Goal: Check status: Check status

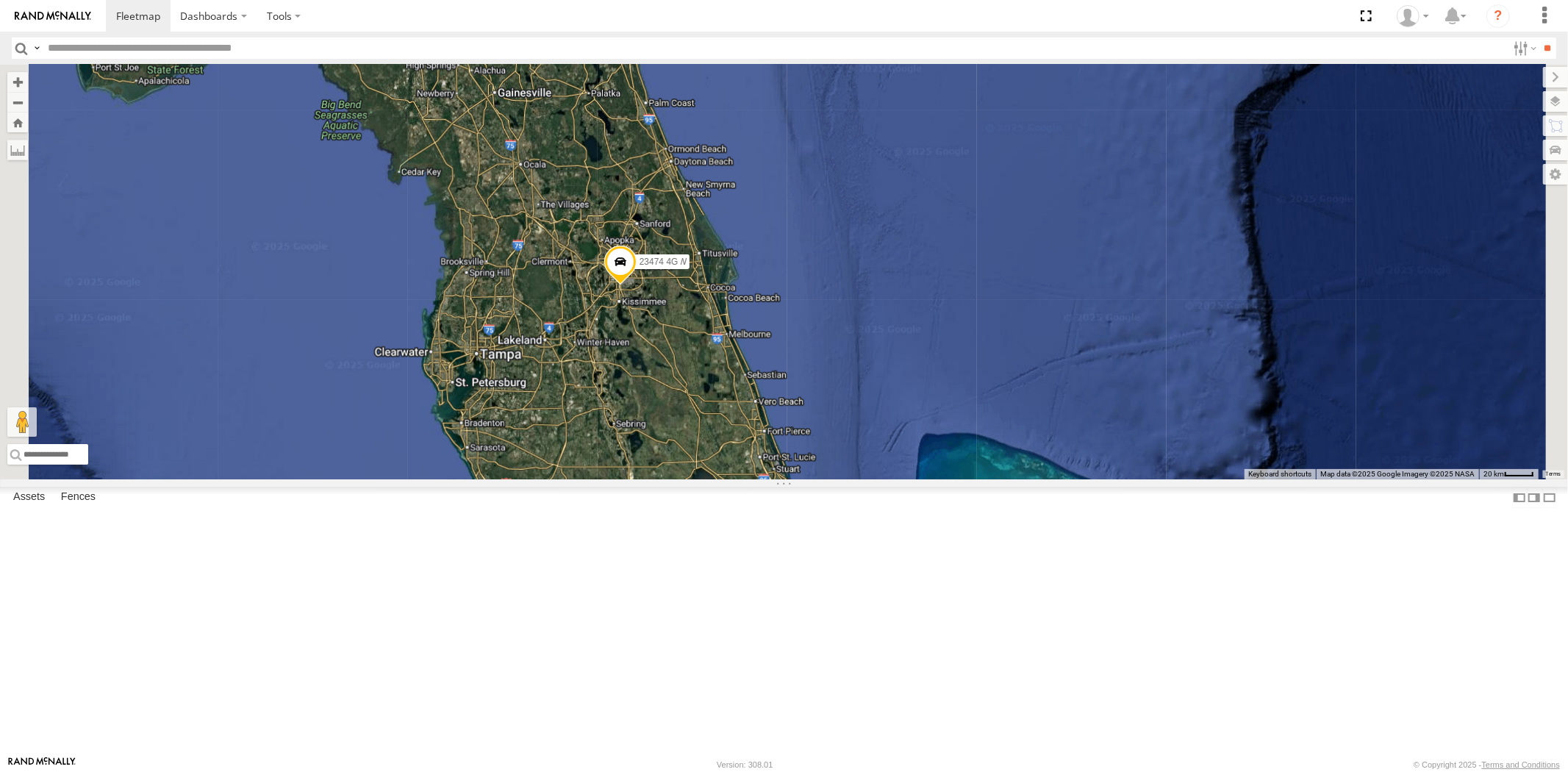
drag, startPoint x: 793, startPoint y: 305, endPoint x: 809, endPoint y: 403, distance: 99.3
click at [807, 384] on div "23159 NEW 23474 4G" at bounding box center [784, 272] width 1568 height 415
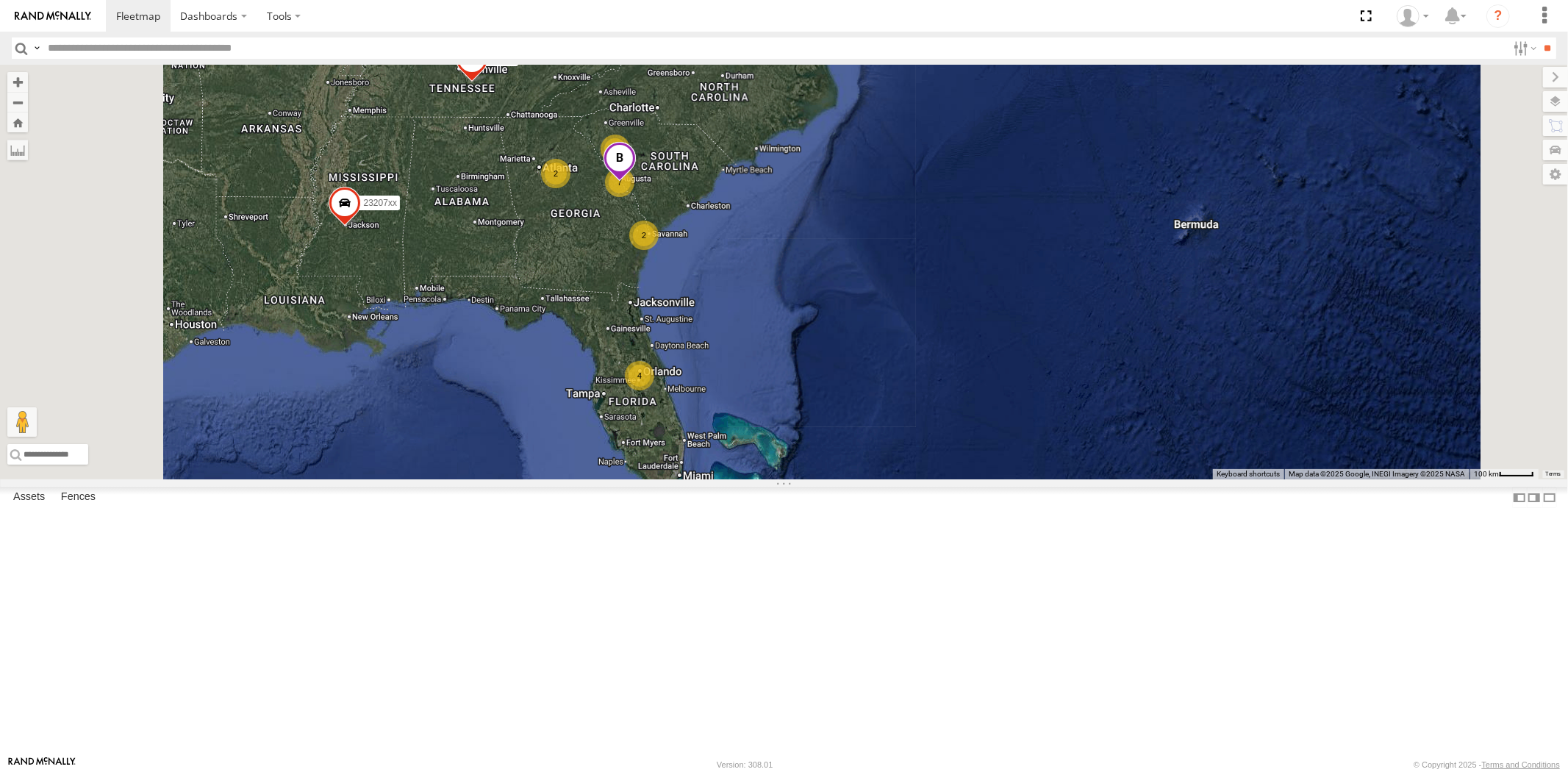
click at [798, 405] on div "4 7 23207xx 2 2 2 23480 23460 NEW" at bounding box center [784, 272] width 1568 height 415
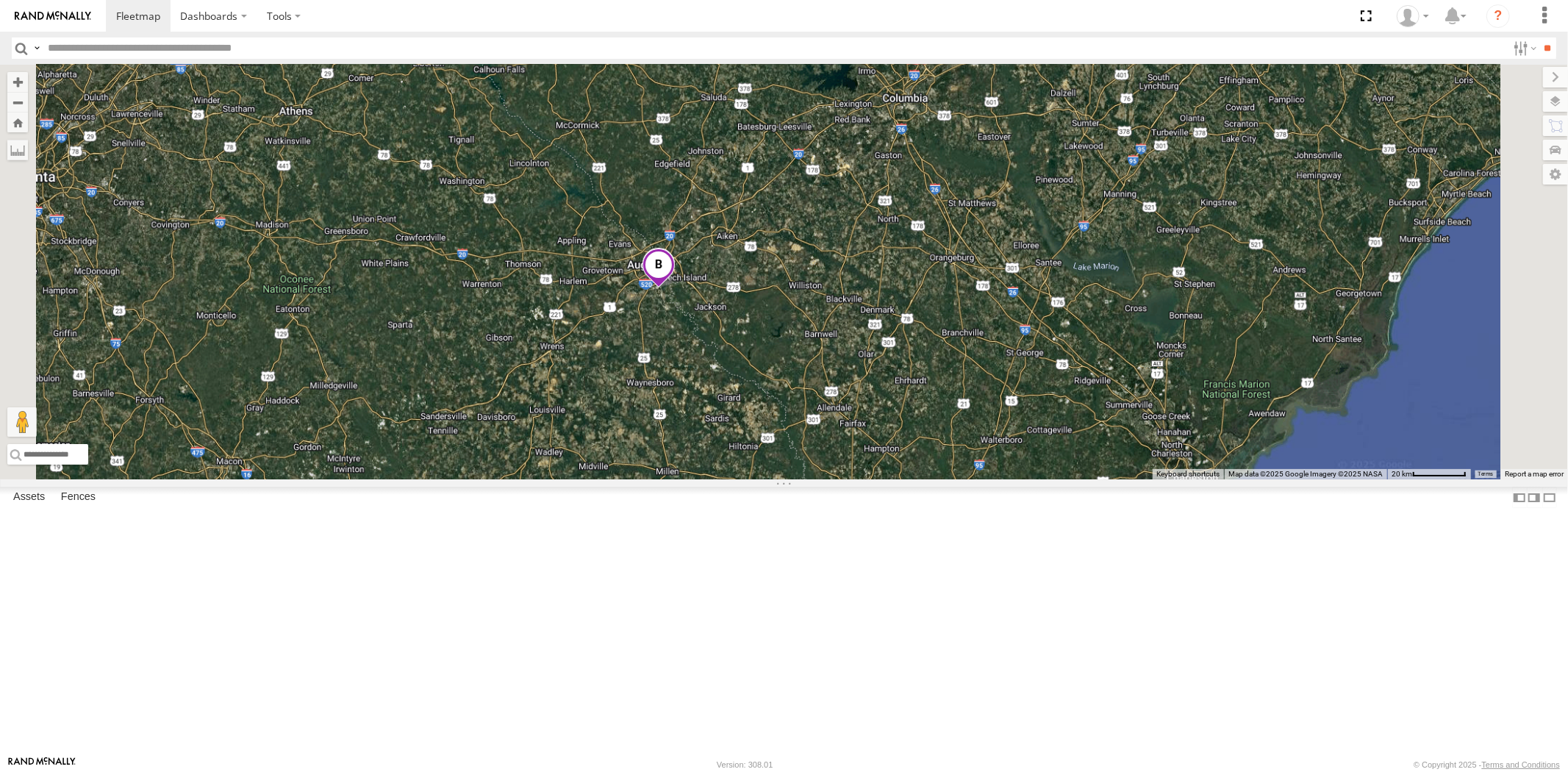
click at [674, 288] on span at bounding box center [657, 268] width 32 height 39
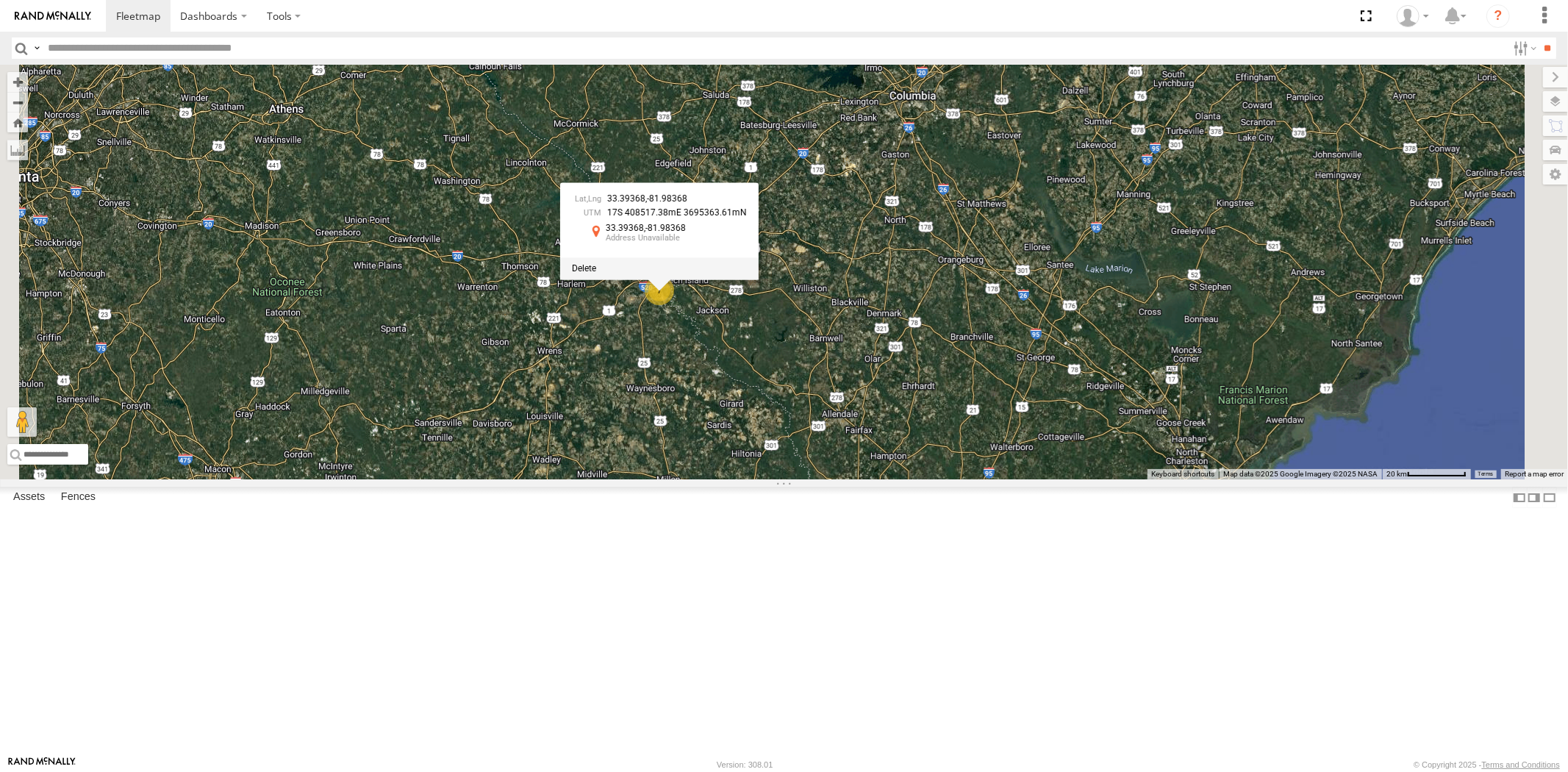
click at [759, 279] on div at bounding box center [659, 268] width 198 height 22
click at [596, 274] on span at bounding box center [584, 268] width 24 height 10
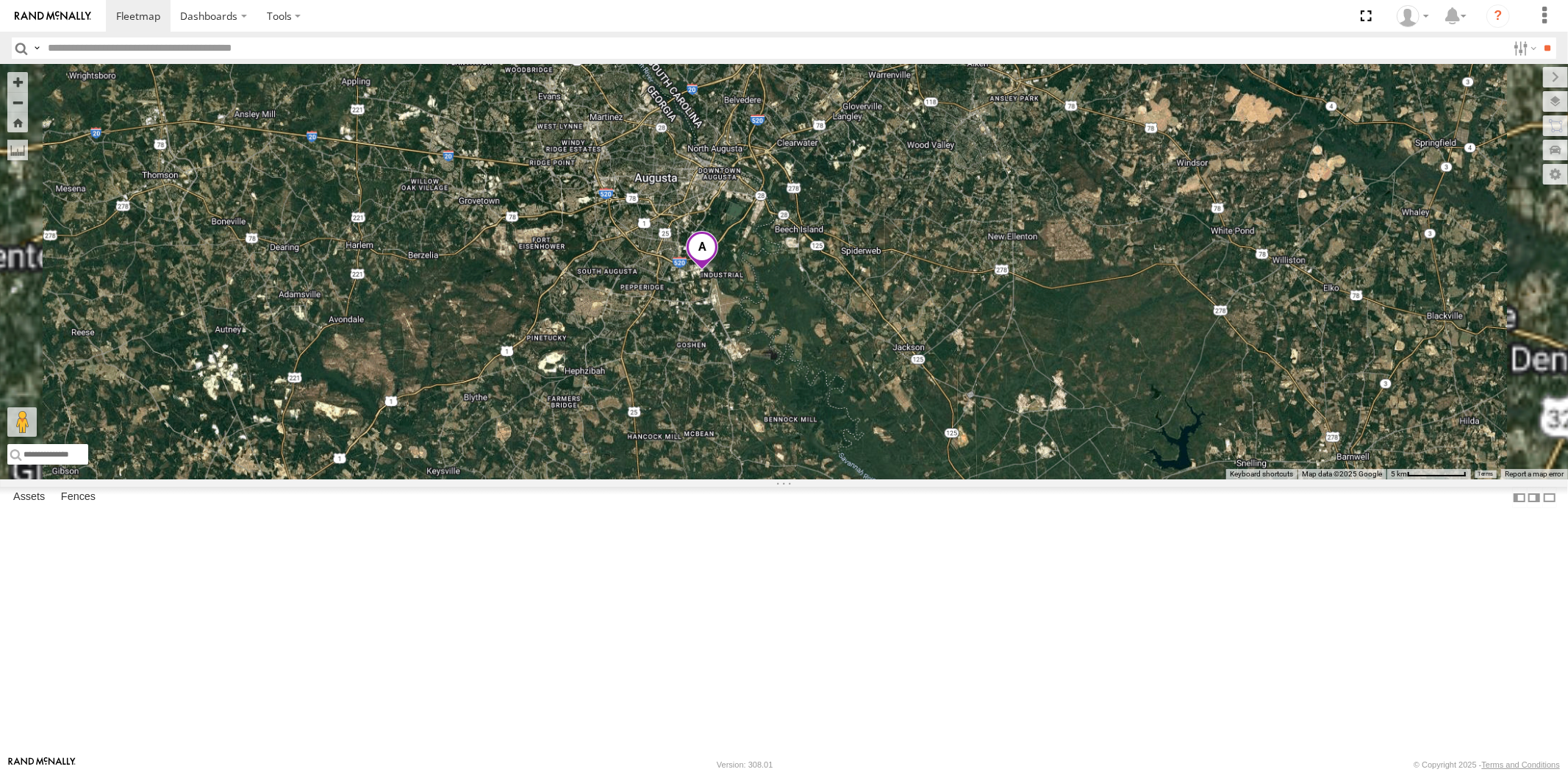
click at [718, 271] on span at bounding box center [701, 251] width 32 height 39
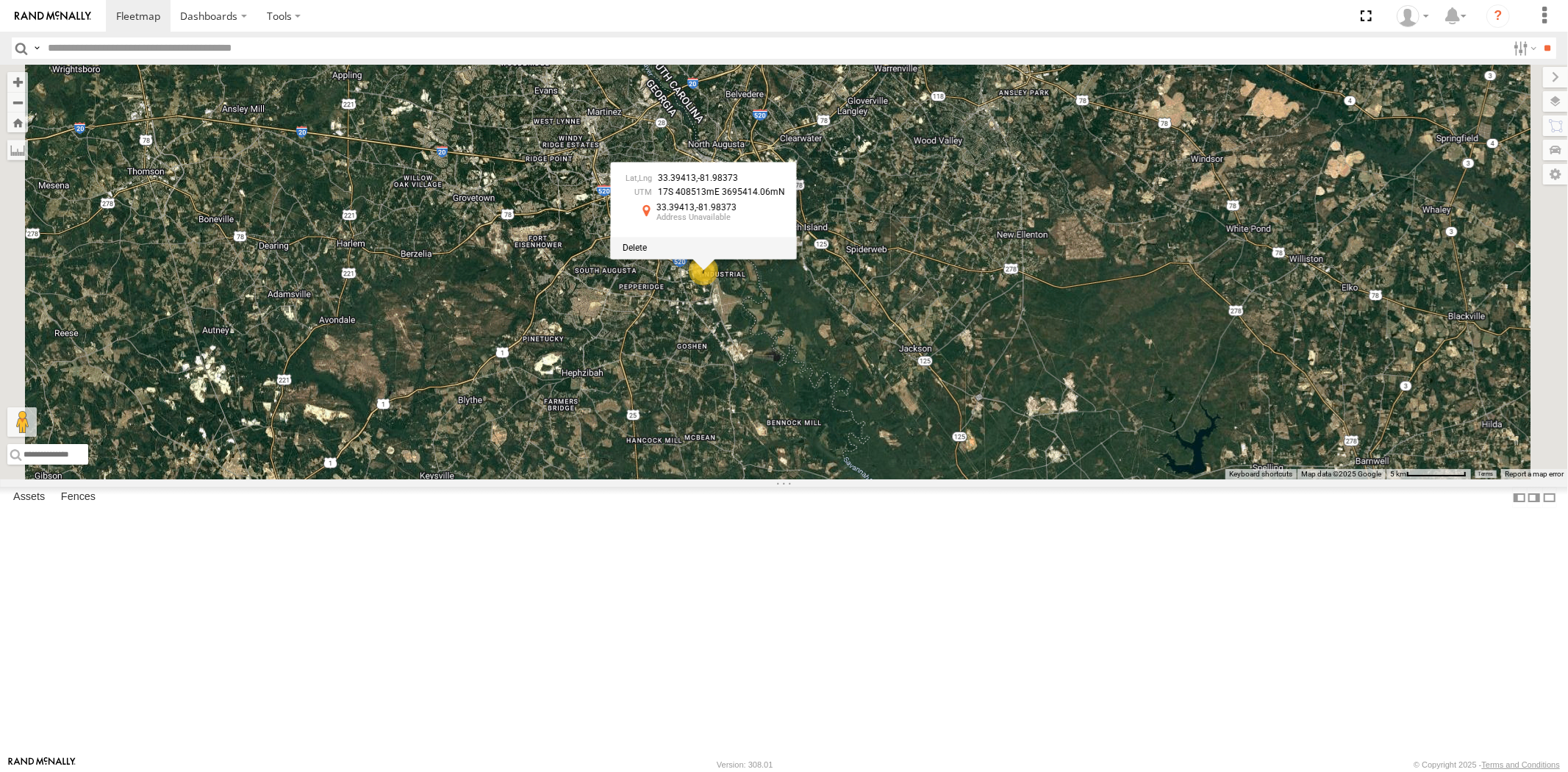
drag, startPoint x: 825, startPoint y: 385, endPoint x: 863, endPoint y: 398, distance: 40.2
click at [646, 253] on span at bounding box center [634, 247] width 24 height 10
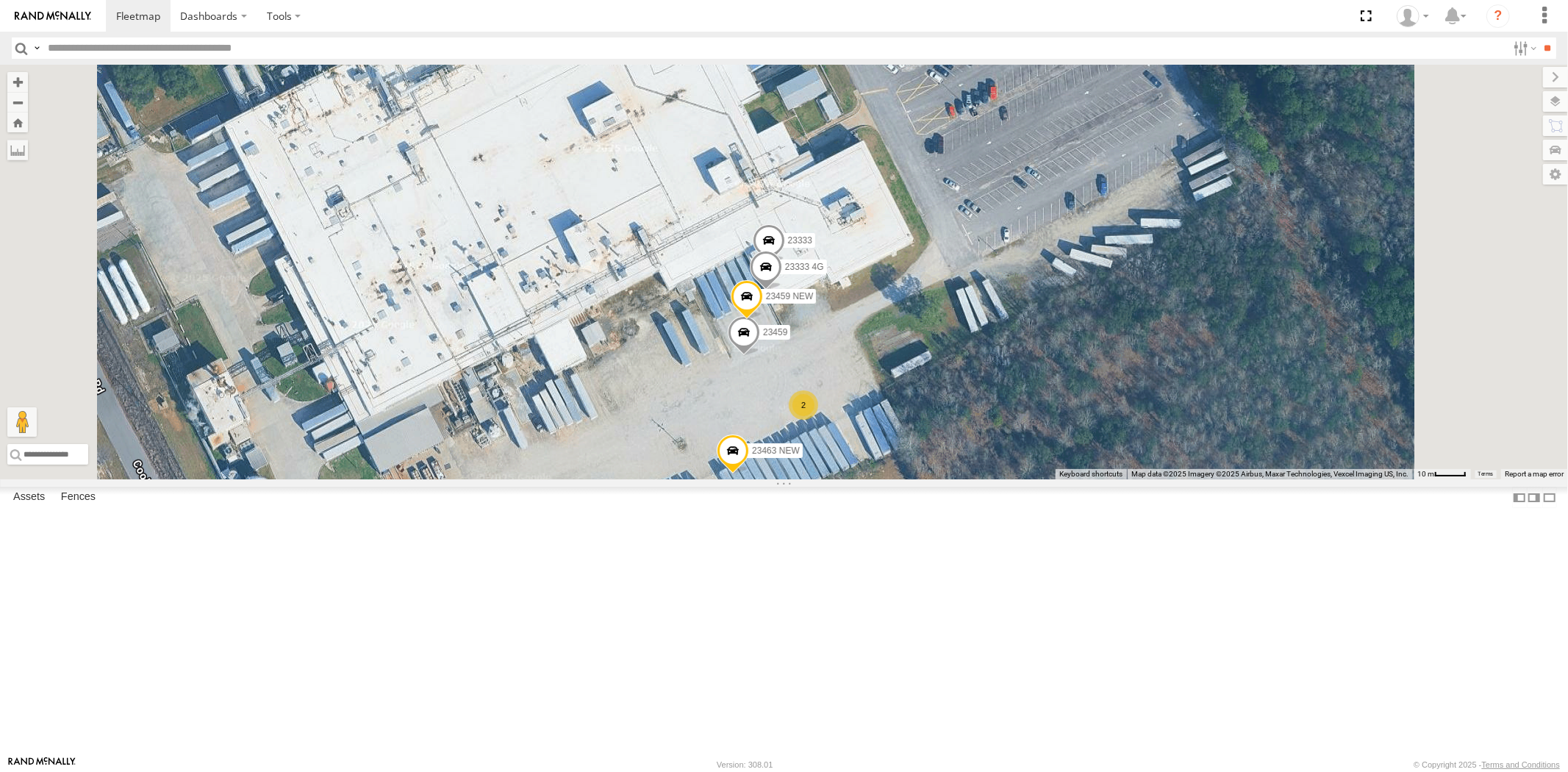
drag, startPoint x: 862, startPoint y: 473, endPoint x: 840, endPoint y: 429, distance: 49.2
click at [840, 429] on div "23207xx 23480 23460 NEW 23333 4G 23459 23333 23463 NEW 23459 NEW 2" at bounding box center [784, 272] width 1568 height 415
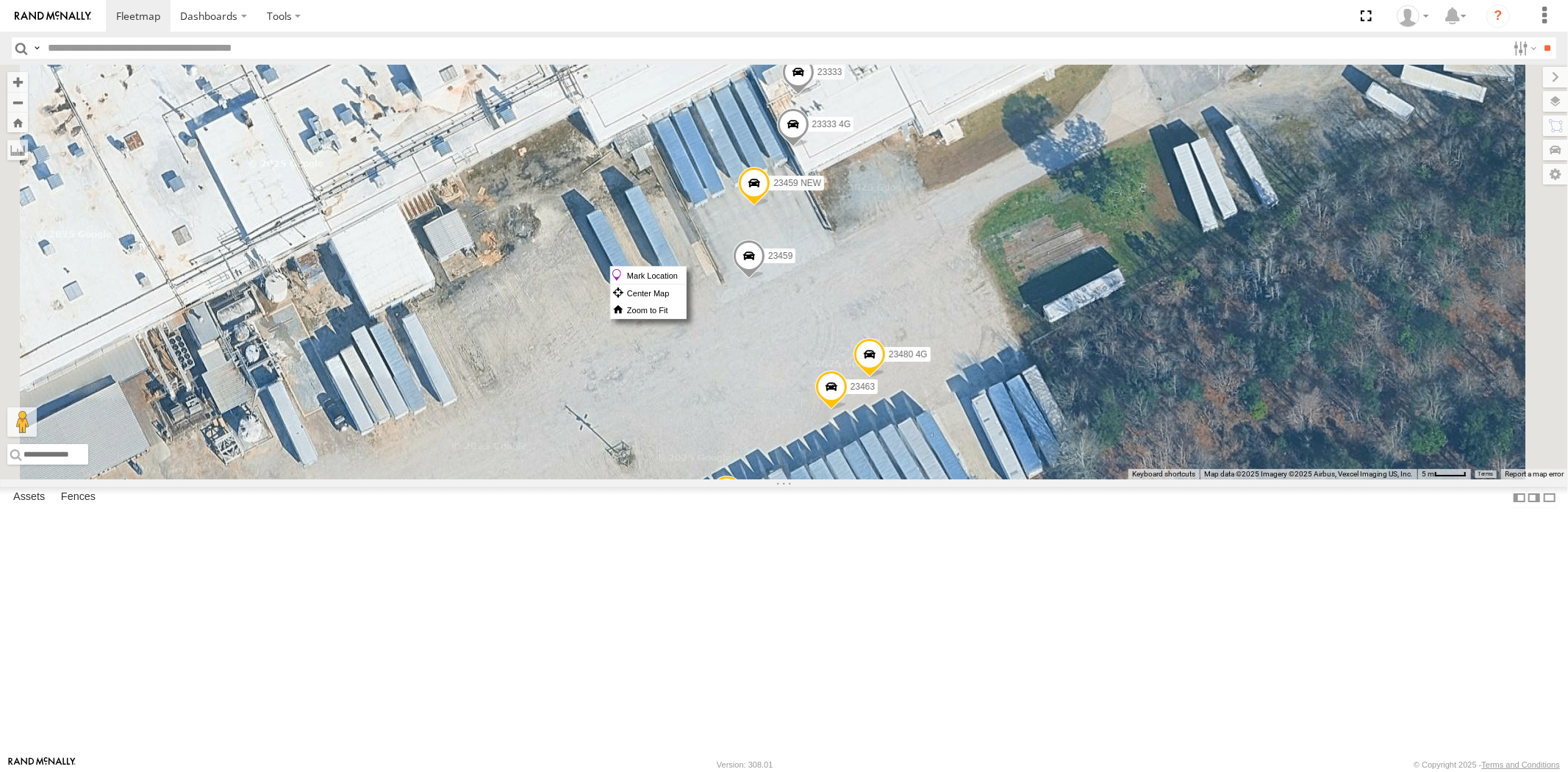
click at [808, 148] on span at bounding box center [792, 128] width 32 height 39
click at [685, 274] on label "Mark Location" at bounding box center [649, 275] width 75 height 17
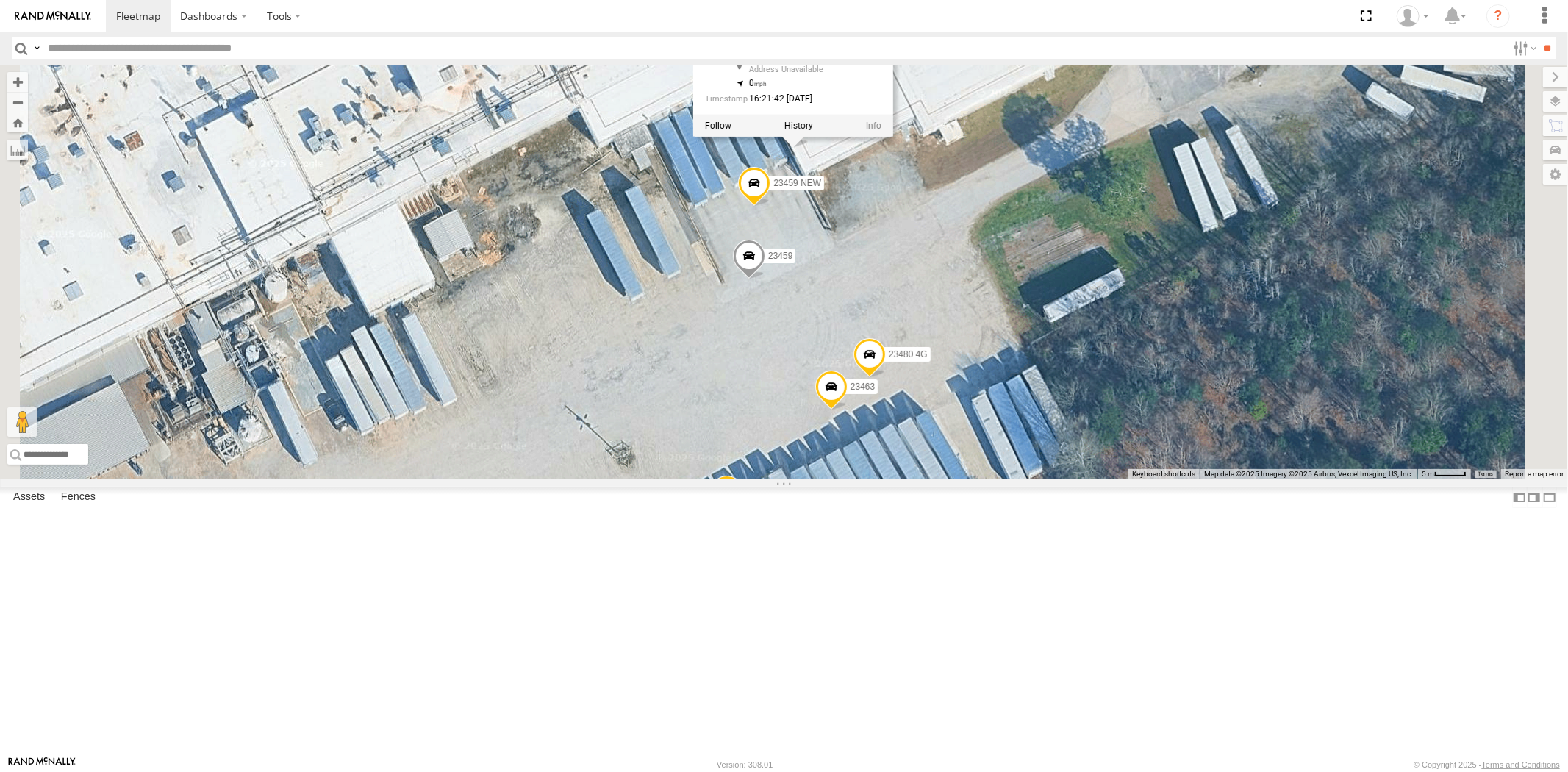
click at [1055, 388] on div "23207xx 23480 23460 NEW 23333 4G 23459 23333 23463 NEW 23459 NEW 23480 4G 23463…" at bounding box center [784, 272] width 1568 height 415
drag, startPoint x: 973, startPoint y: 239, endPoint x: 998, endPoint y: 260, distance: 32.6
click at [810, 128] on span at bounding box center [793, 107] width 32 height 39
drag, startPoint x: 906, startPoint y: 242, endPoint x: 924, endPoint y: 255, distance: 22.2
click at [721, 111] on span at bounding box center [708, 106] width 24 height 10
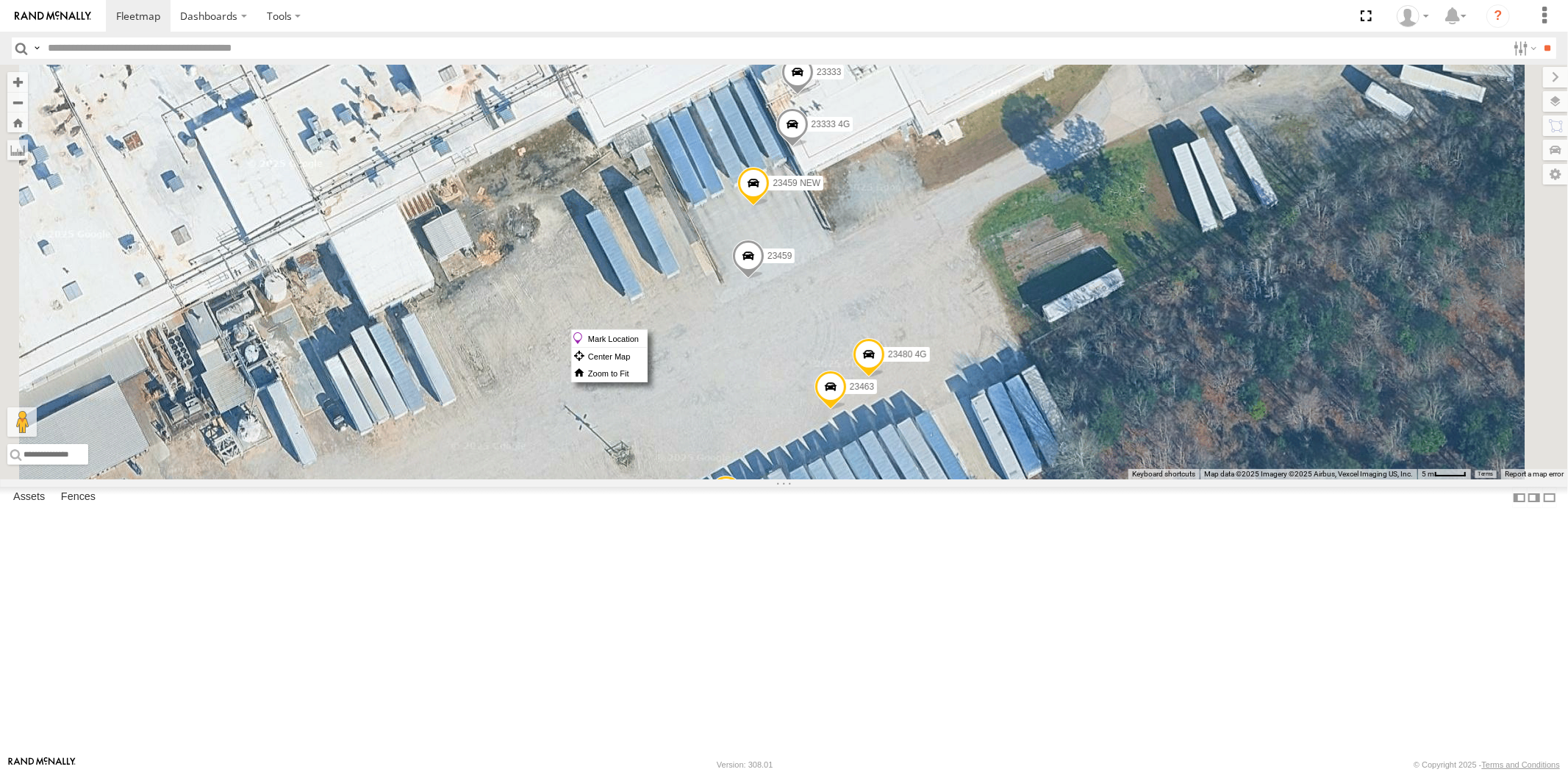
drag, startPoint x: 939, startPoint y: 330, endPoint x: 929, endPoint y: 320, distance: 14.1
click at [770, 207] on span at bounding box center [752, 187] width 32 height 39
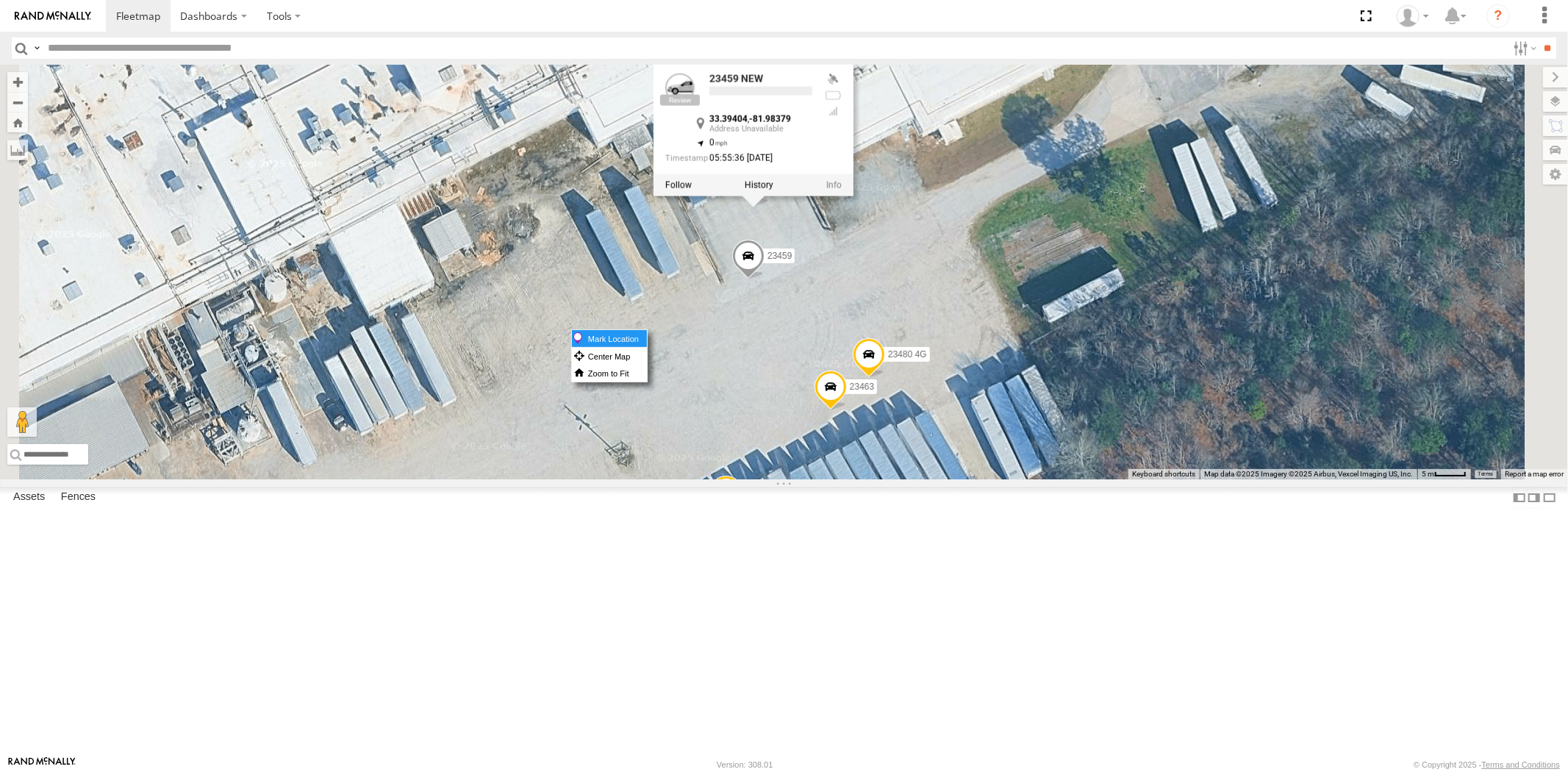
click at [647, 333] on label "Mark Location" at bounding box center [609, 339] width 75 height 17
click at [1034, 427] on div "23207xx 23480 23460 NEW 23333 4G 23459 23333 23463 NEW 23459 NEW 23480 4G 23463…" at bounding box center [784, 272] width 1568 height 415
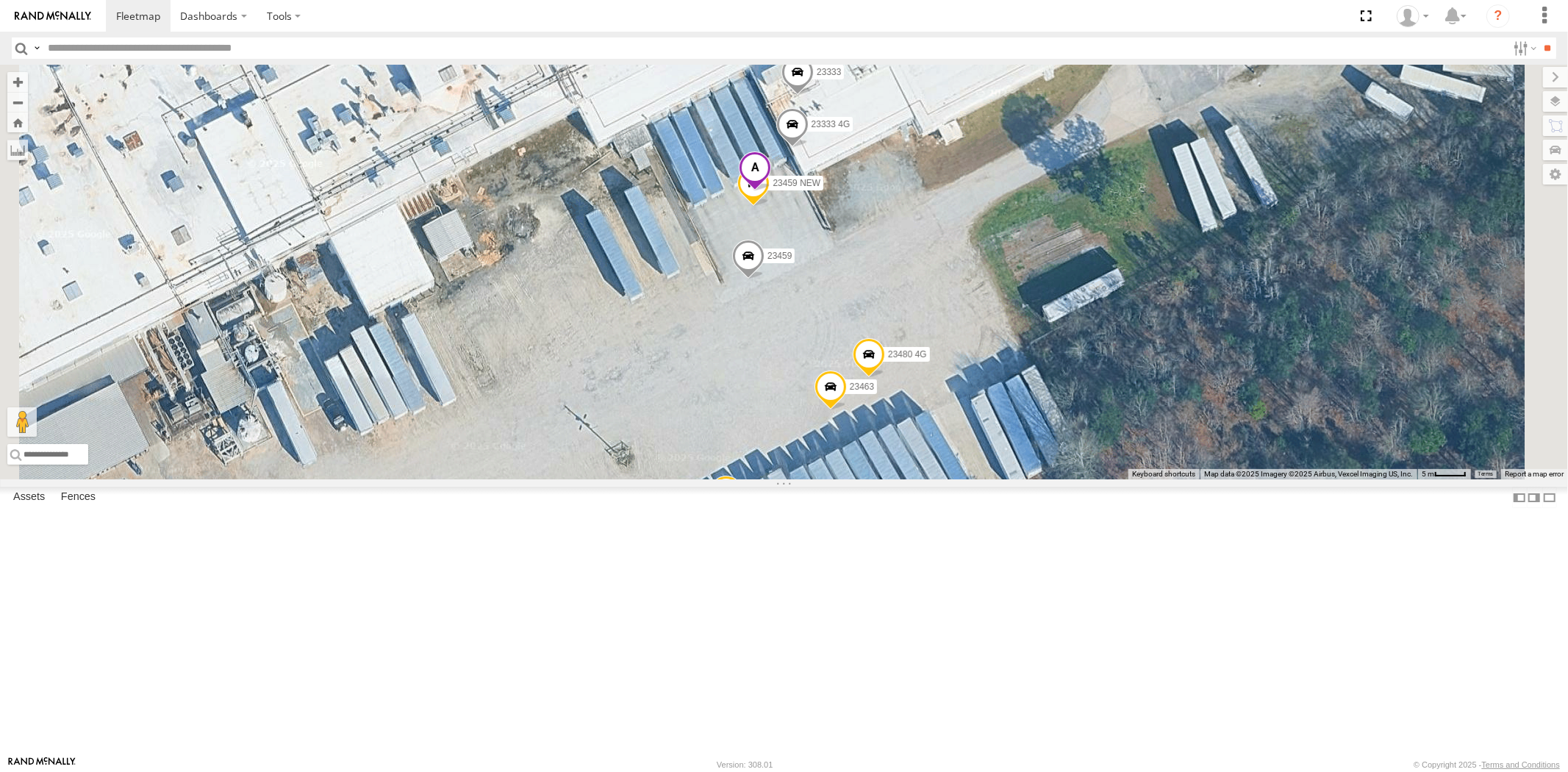
click at [771, 191] on span at bounding box center [754, 171] width 32 height 39
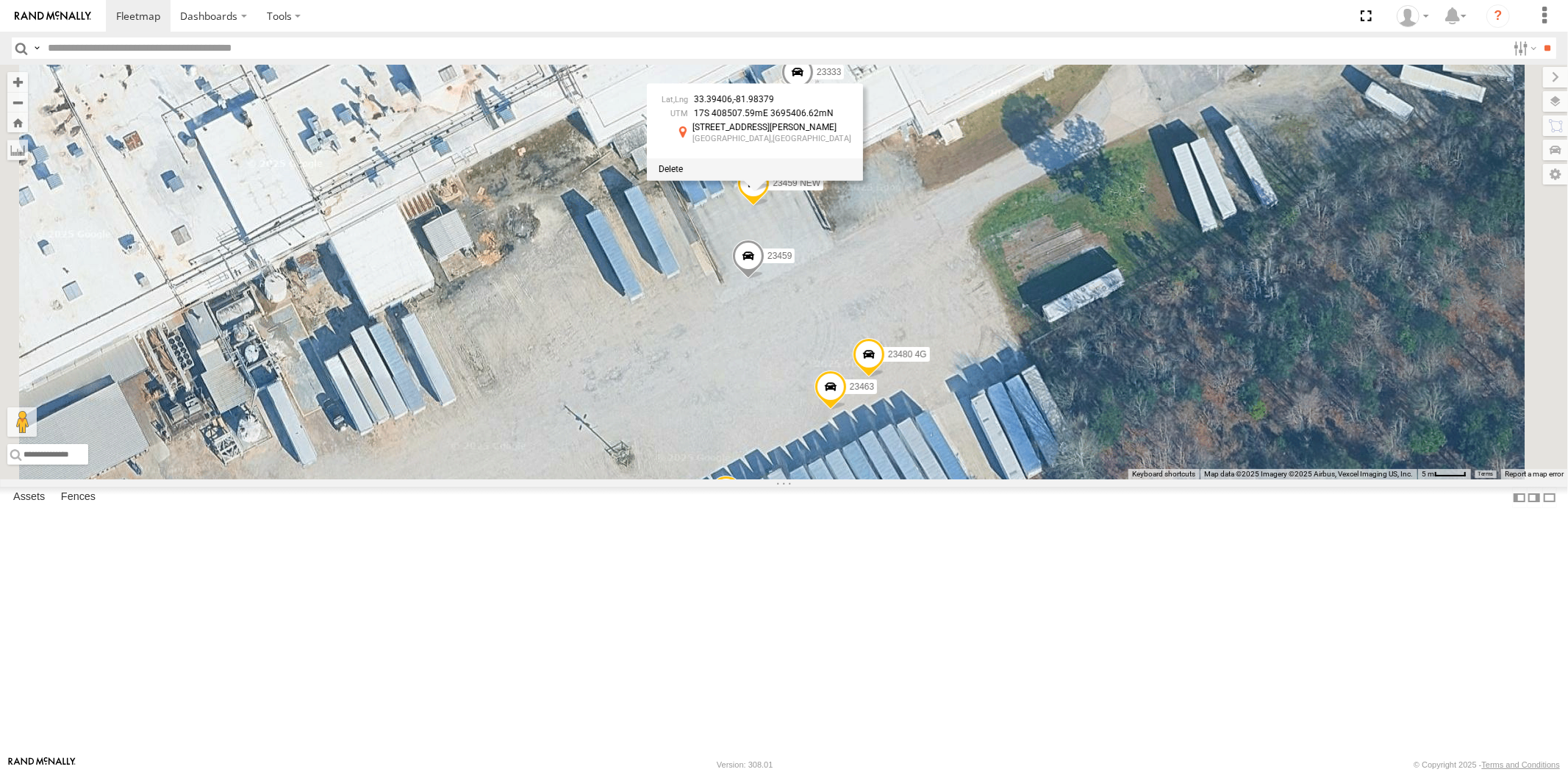
click at [862, 180] on div at bounding box center [755, 169] width 217 height 22
drag, startPoint x: 862, startPoint y: 305, endPoint x: 911, endPoint y: 341, distance: 60.8
click at [683, 174] on span at bounding box center [671, 169] width 24 height 10
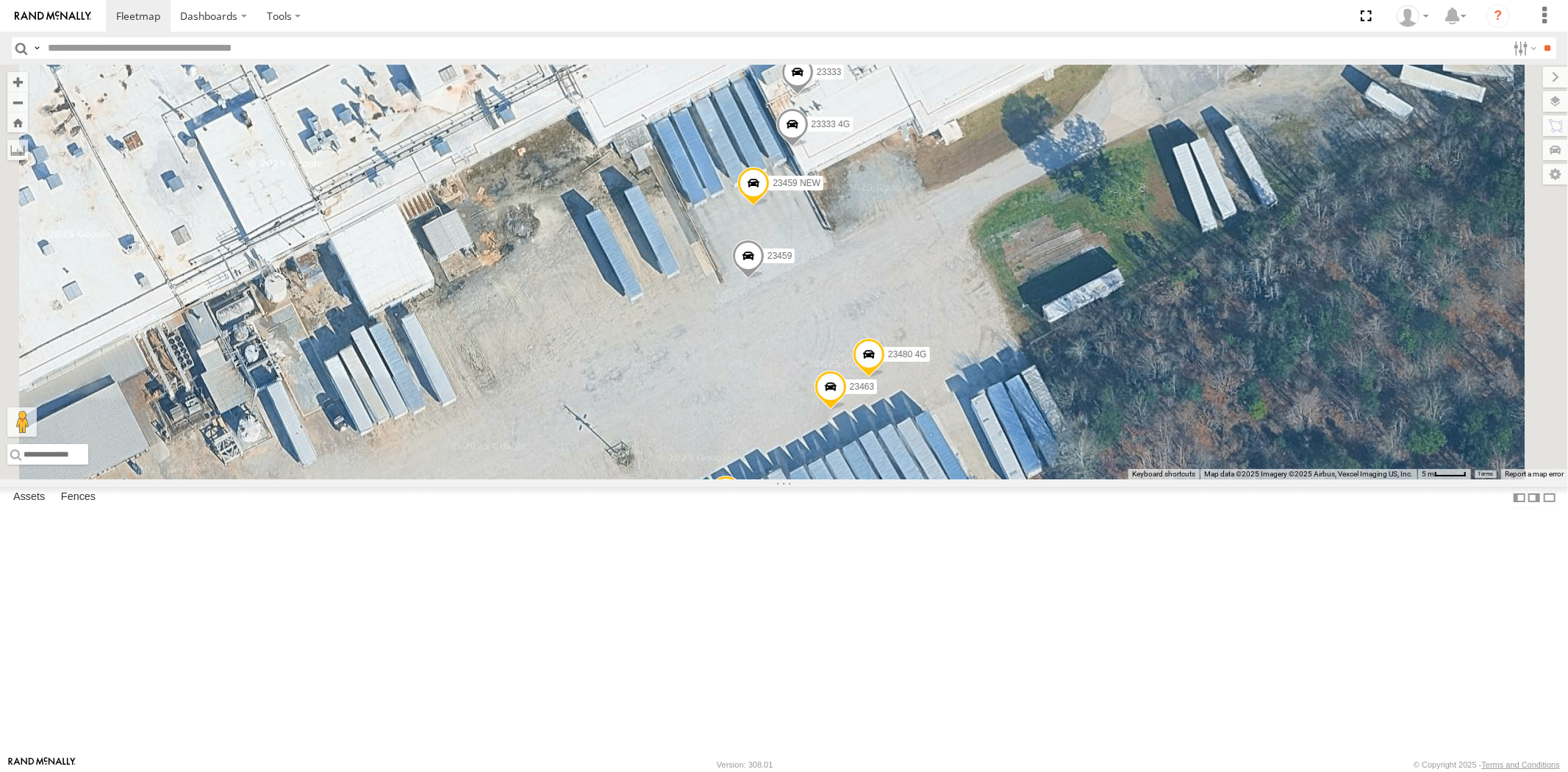
drag, startPoint x: 1049, startPoint y: 497, endPoint x: 1062, endPoint y: 501, distance: 13.6
click at [757, 501] on label "Mark Location" at bounding box center [719, 506] width 75 height 17
click at [881, 359] on span at bounding box center [864, 339] width 32 height 39
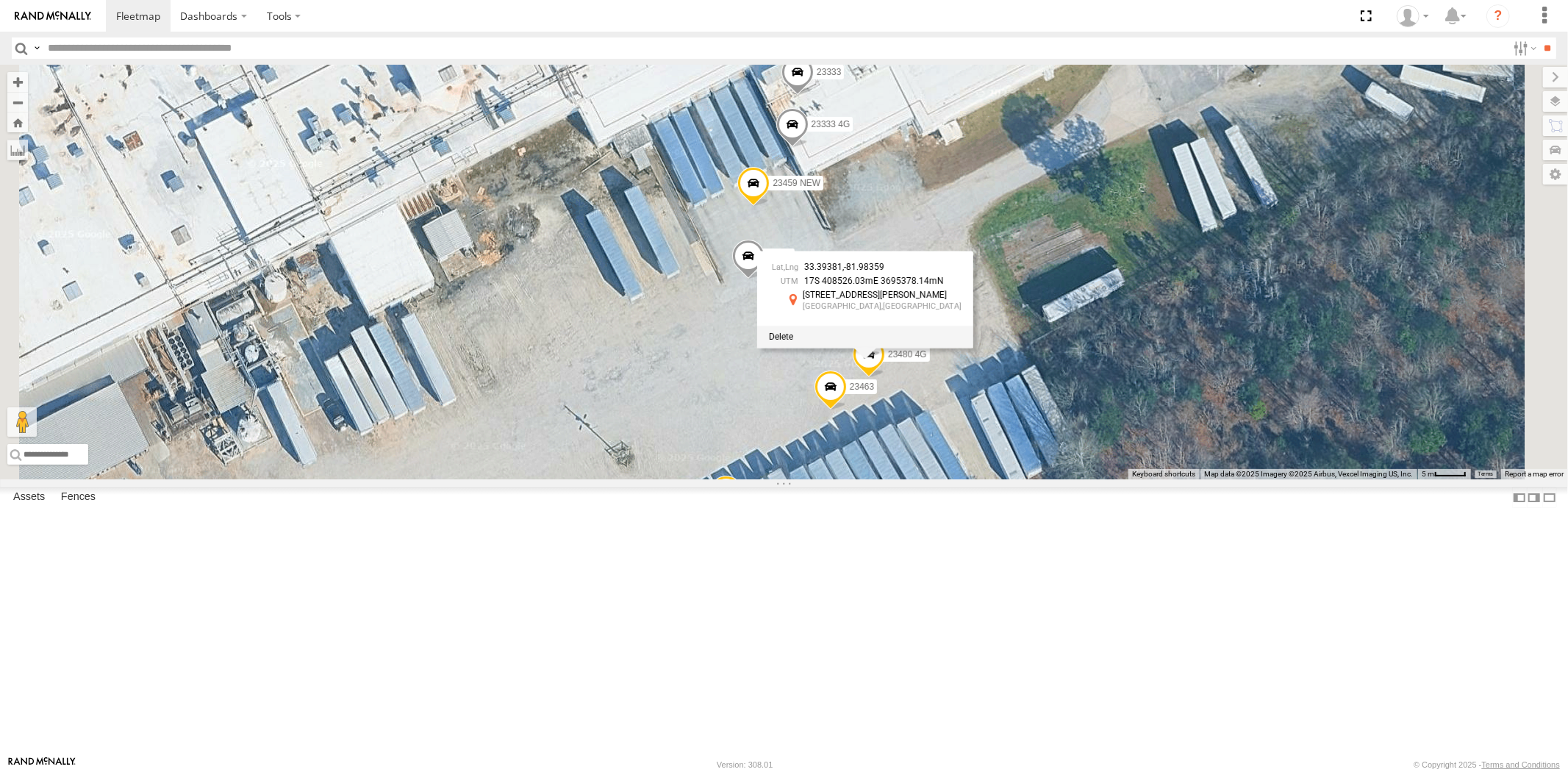
click at [973, 348] on div at bounding box center [865, 337] width 217 height 22
click at [793, 341] on span at bounding box center [781, 336] width 24 height 10
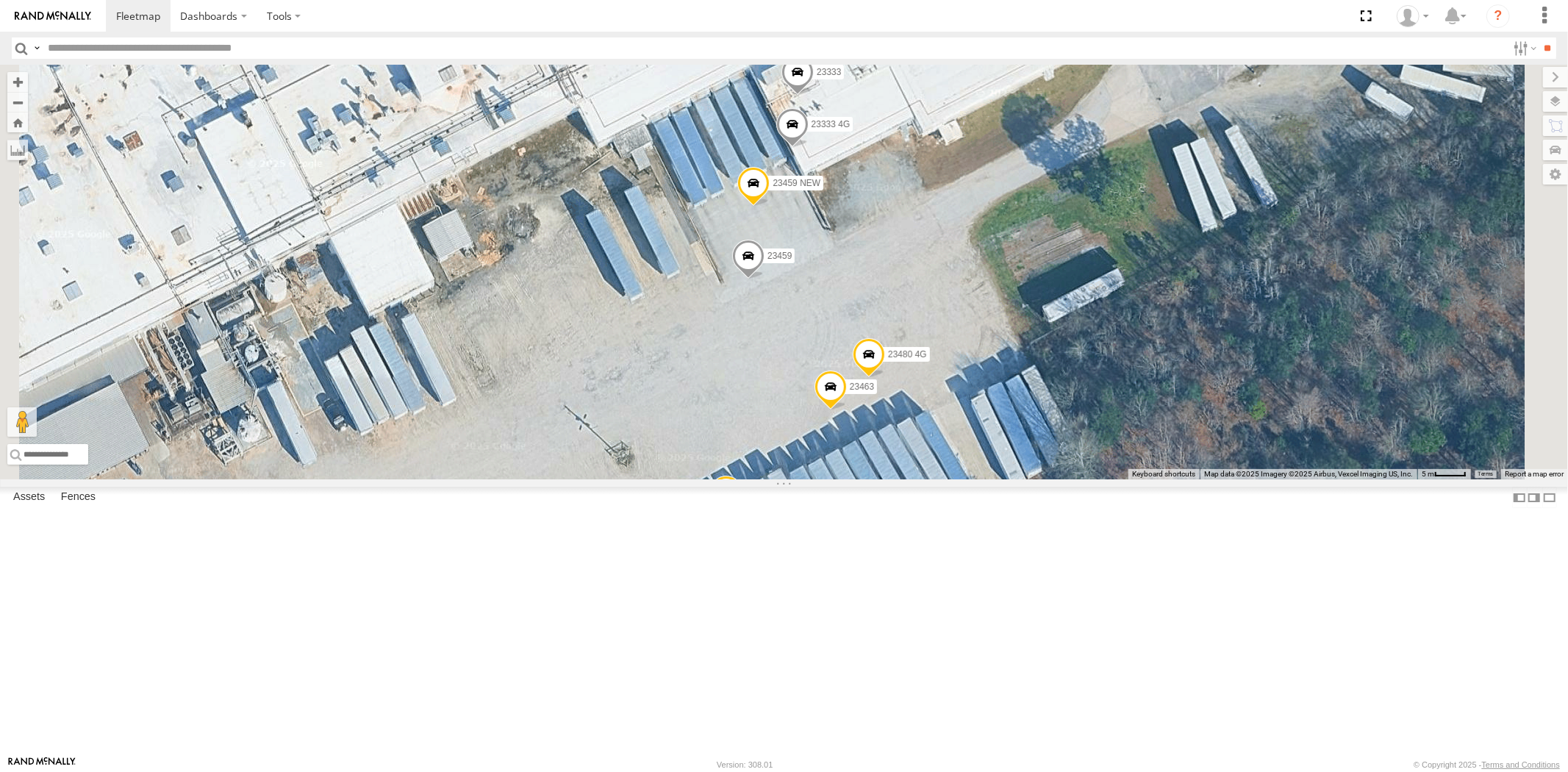
click at [720, 534] on label "Mark Location" at bounding box center [683, 539] width 75 height 17
click at [844, 392] on span at bounding box center [828, 372] width 32 height 39
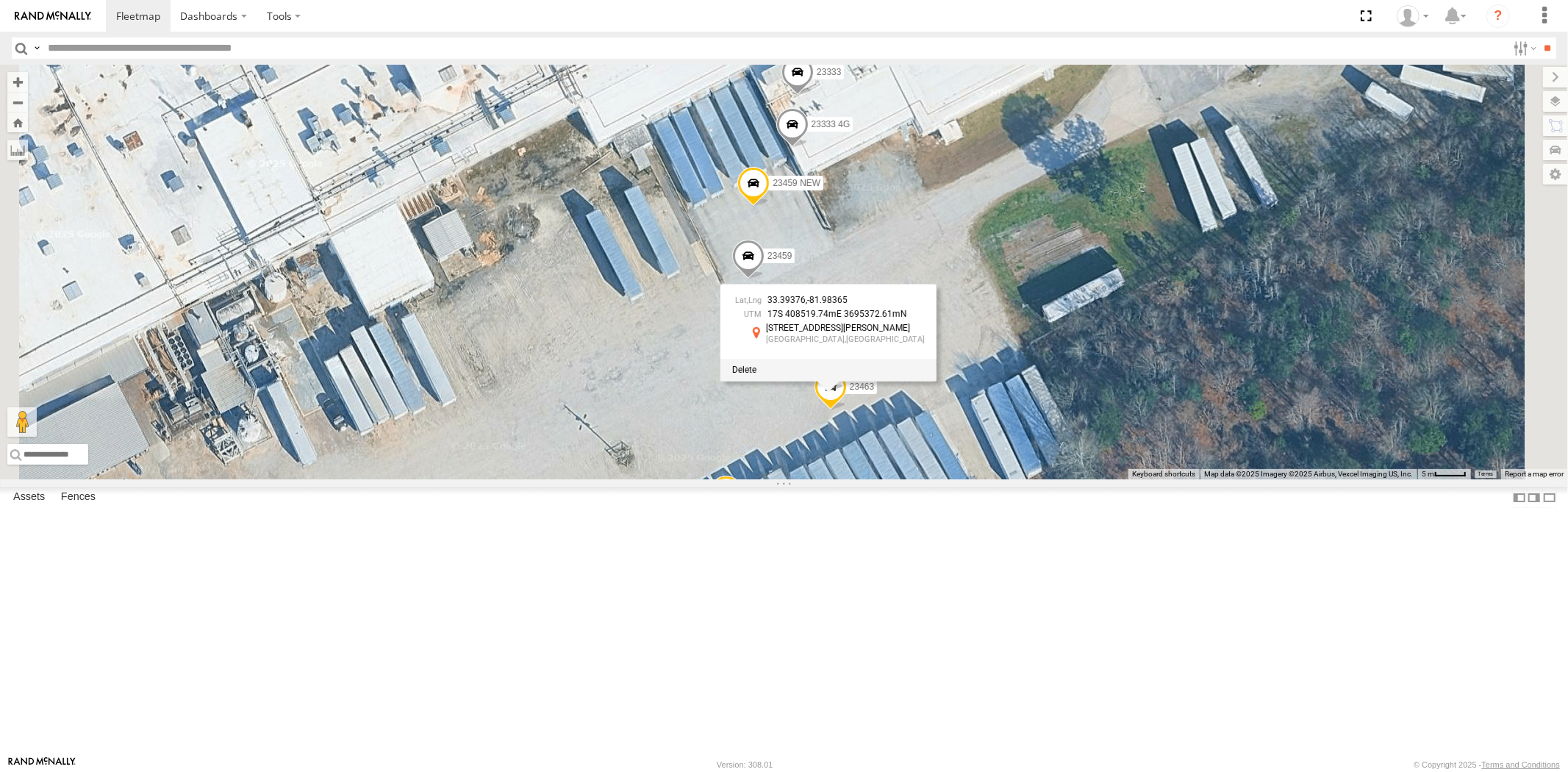
click at [937, 381] on div at bounding box center [828, 370] width 217 height 22
click at [756, 375] on span at bounding box center [744, 369] width 24 height 10
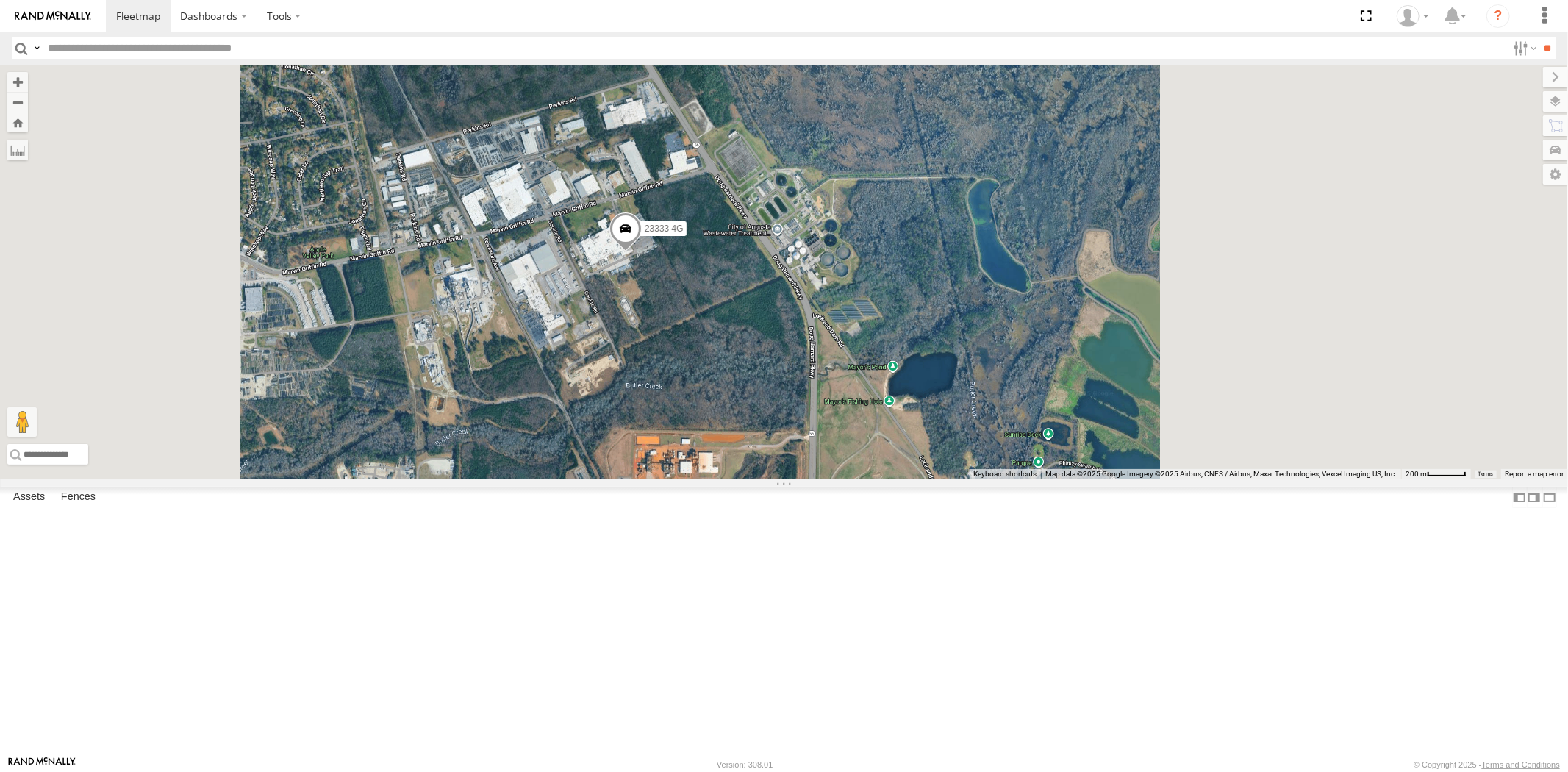
drag, startPoint x: 739, startPoint y: 364, endPoint x: 882, endPoint y: 436, distance: 160.1
click at [864, 431] on div "23333 4G" at bounding box center [784, 272] width 1568 height 415
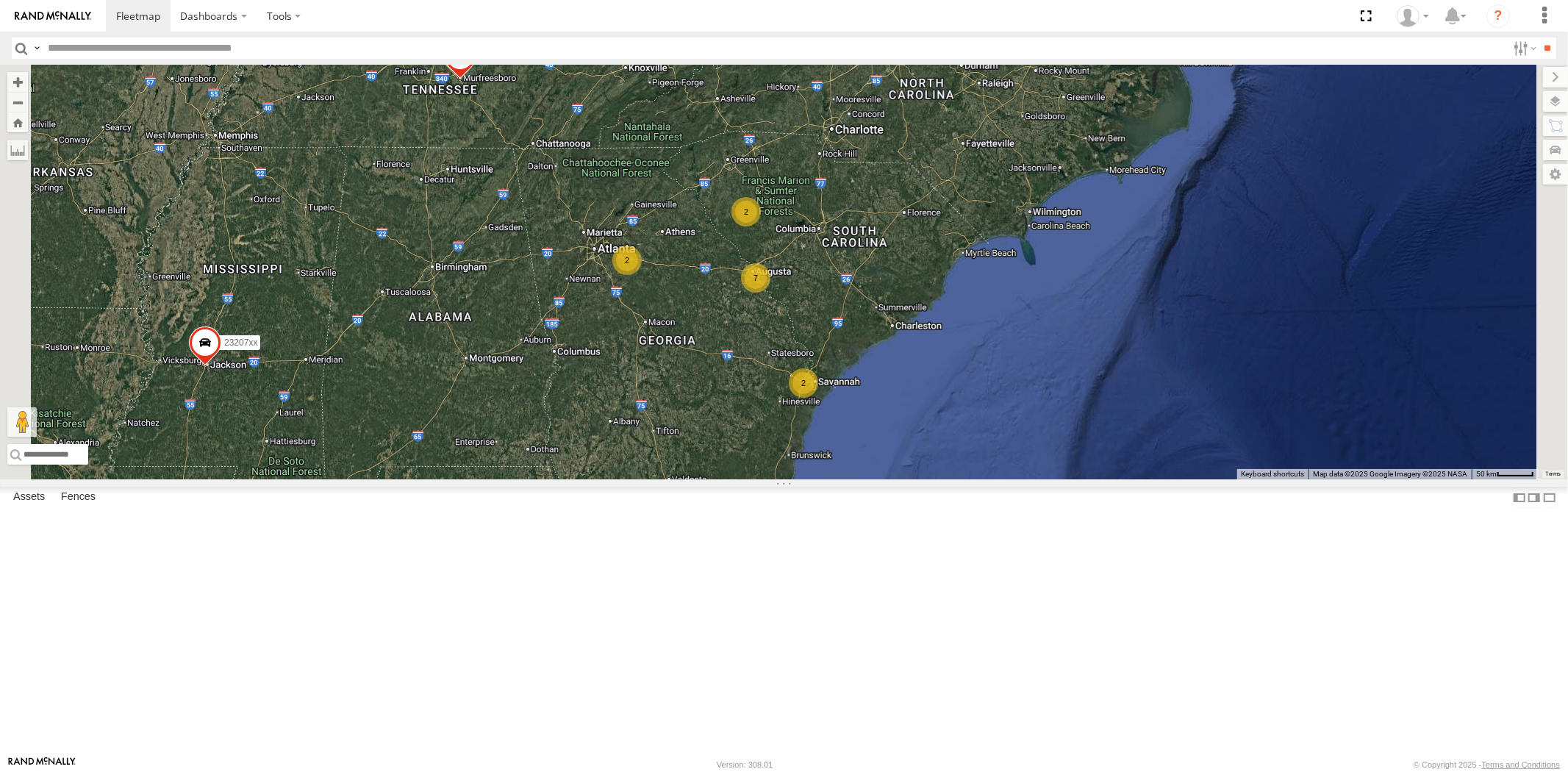
click at [919, 390] on div "7 23207xx 2 2 2 23480" at bounding box center [784, 272] width 1568 height 415
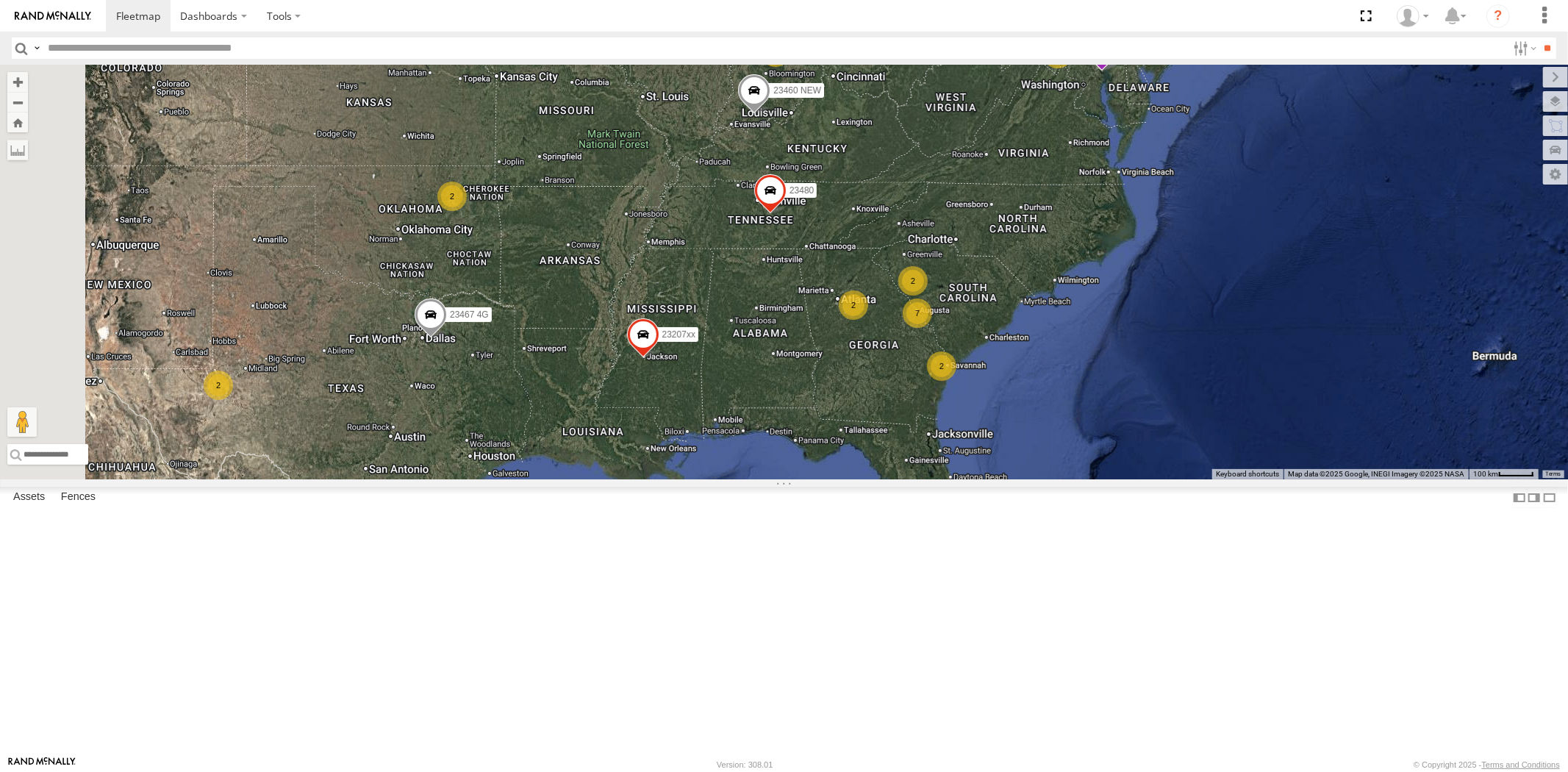
drag, startPoint x: 684, startPoint y: 334, endPoint x: 766, endPoint y: 356, distance: 84.9
click at [762, 355] on div "23207xx 23480 4 7 23207 NEW 2 2 2 2 2 2 23460 NEW 23467 4G 2 23335 4G/Active" at bounding box center [784, 272] width 1568 height 415
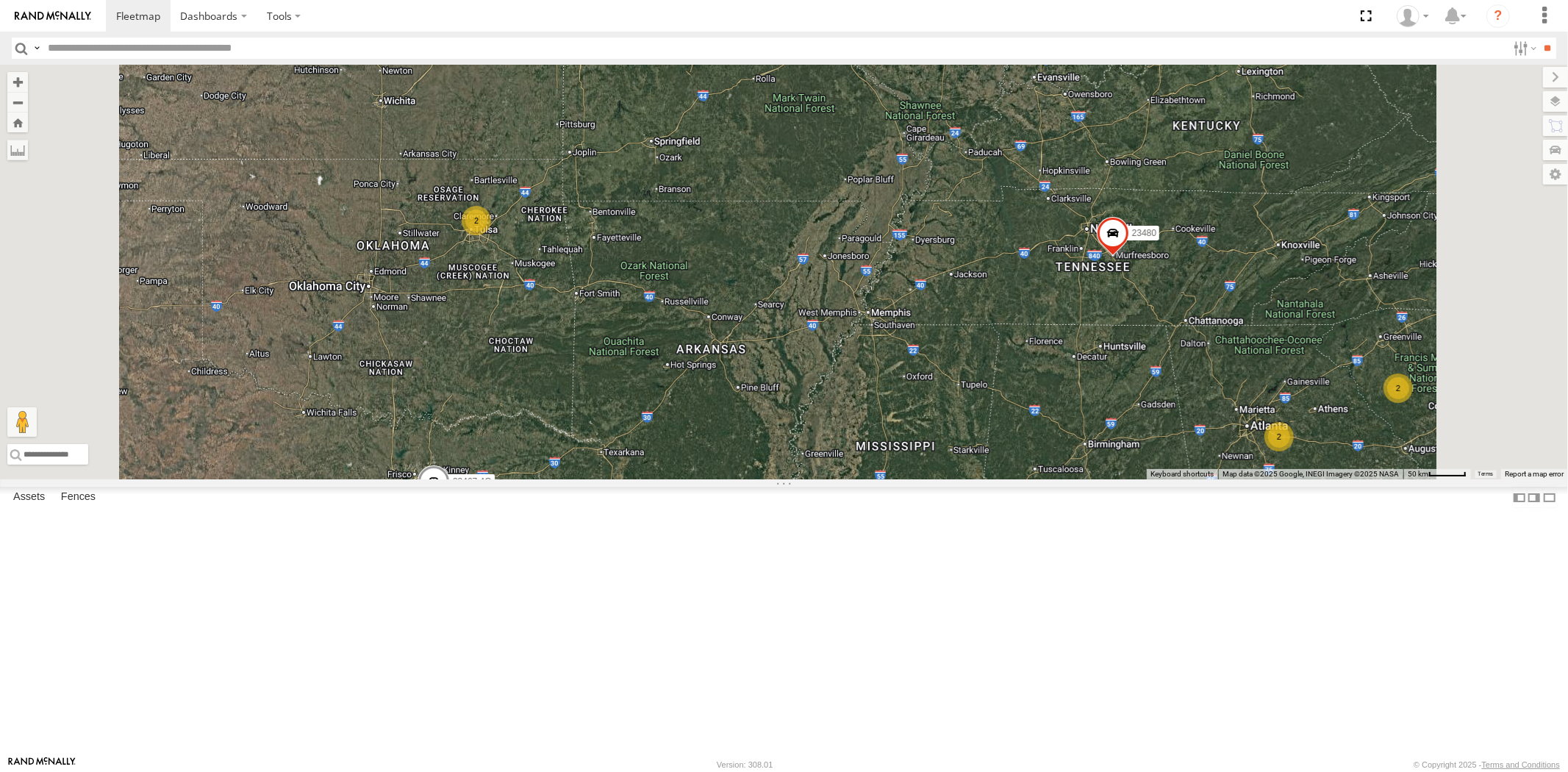
drag, startPoint x: 865, startPoint y: 372, endPoint x: 858, endPoint y: 453, distance: 81.3
click at [858, 453] on div "23207xx 23480 23207 NEW 23460 NEW 23467 4G 23335 4G/Active 23460 2 2 2 2" at bounding box center [784, 272] width 1568 height 415
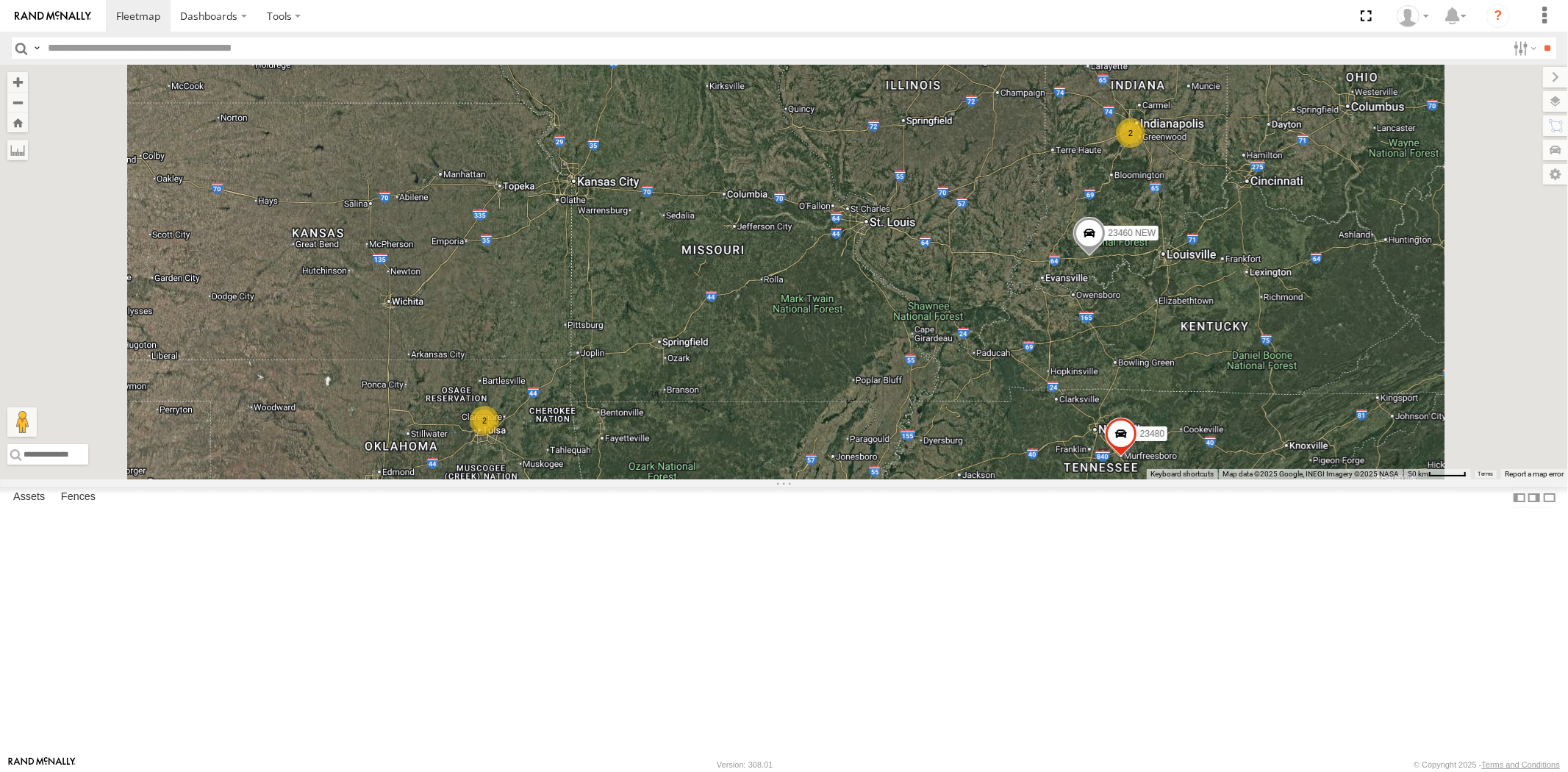
click at [840, 479] on div "23207xx 23480 23207 NEW 23460 NEW 23467 4G 23335 4G/Active 23460 2 2 2 2 7" at bounding box center [784, 272] width 1568 height 415
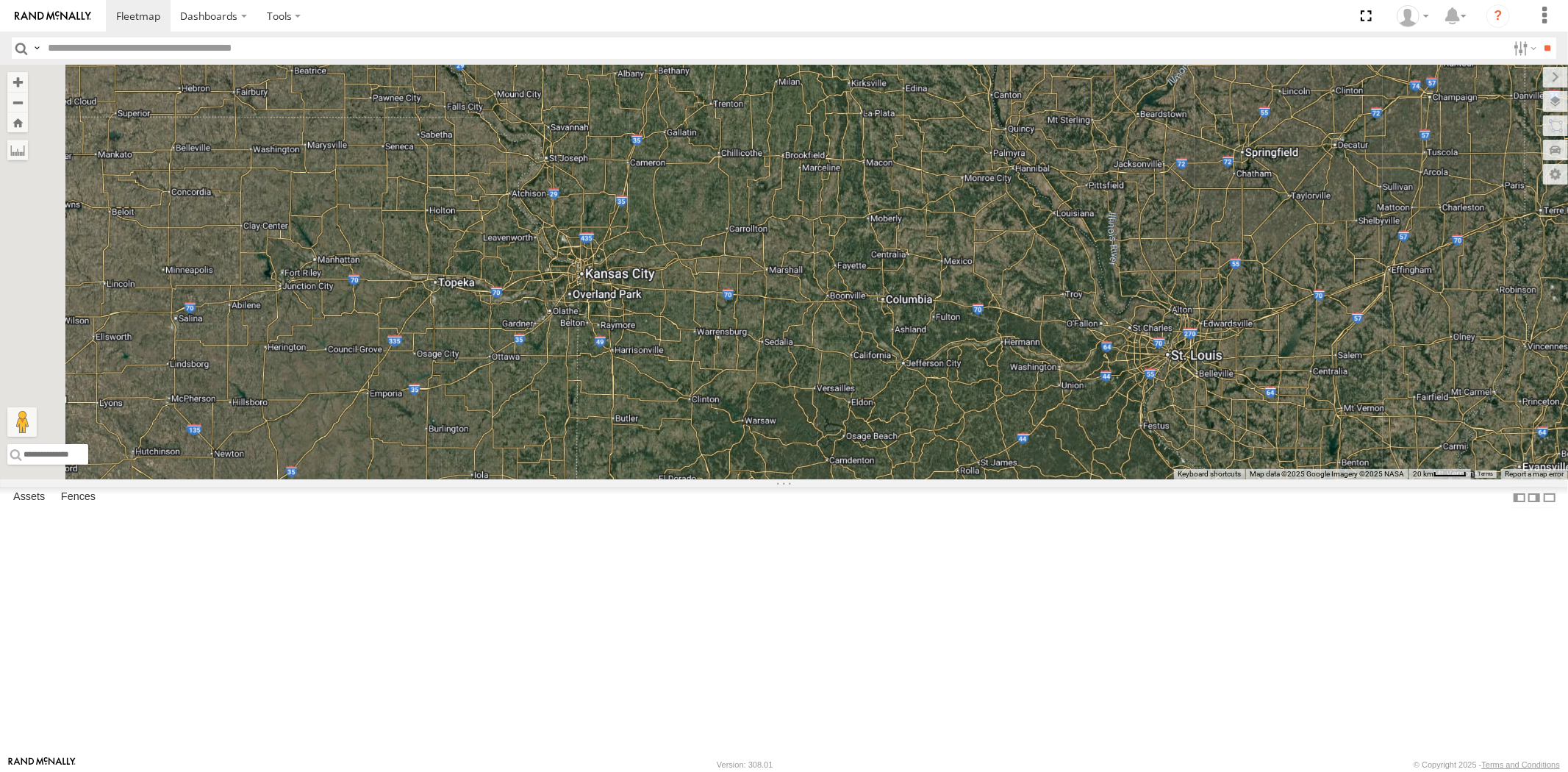
drag, startPoint x: 769, startPoint y: 408, endPoint x: 806, endPoint y: 450, distance: 56.0
click at [806, 450] on div "23207xx 23480 23207 NEW 23460 NEW 23467 4G 23335 4G/Active 23460" at bounding box center [784, 272] width 1568 height 415
